Goal: Obtain resource: Download file/media

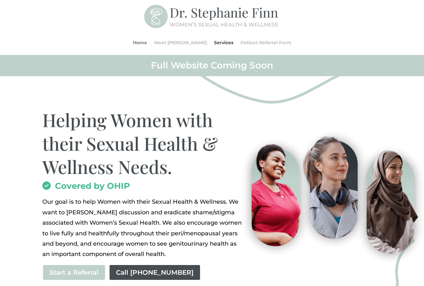
click at [147, 43] on link "Home" at bounding box center [140, 42] width 14 height 25
click at [246, 43] on link "Patient Referral Form" at bounding box center [265, 42] width 51 height 25
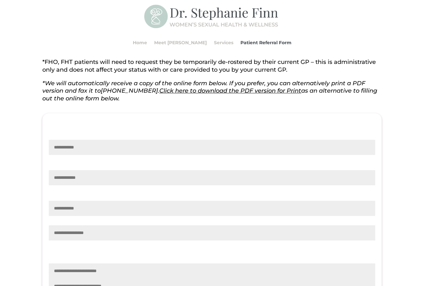
scroll to position [143, 0]
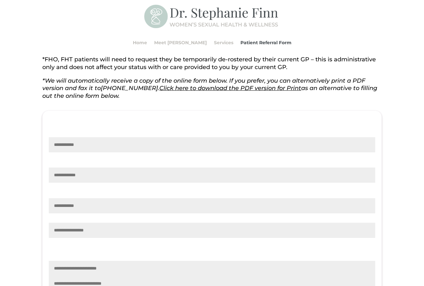
click at [260, 89] on link "Click here to download the PDF version for Print" at bounding box center [230, 88] width 142 height 7
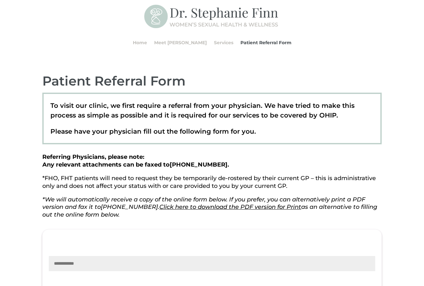
scroll to position [0, 0]
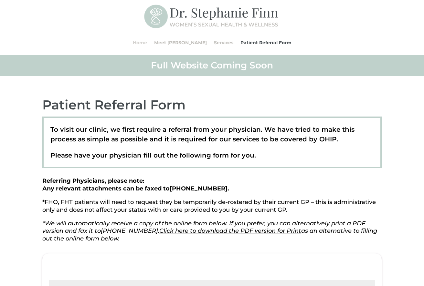
click at [147, 42] on link "Home" at bounding box center [140, 42] width 14 height 25
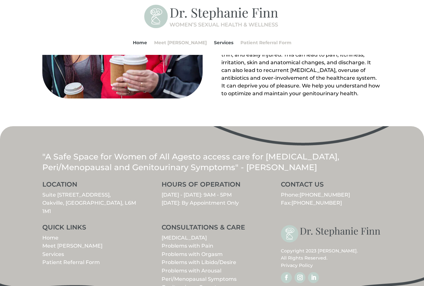
scroll to position [715, 0]
